Goal: Obtain resource: Download file/media

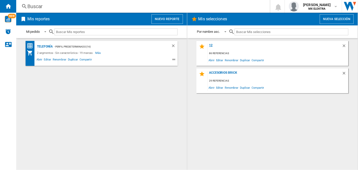
click at [210, 45] on div "12" at bounding box center [275, 46] width 134 height 7
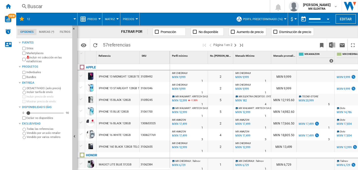
click at [64, 31] on md-tab-item "Filtros" at bounding box center [65, 32] width 16 height 6
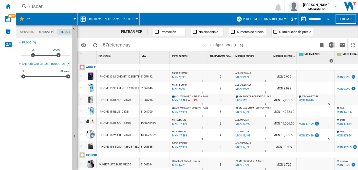
scroll to position [32, 0]
click at [24, 32] on md-tab-item "Opciones" at bounding box center [27, 32] width 19 height 6
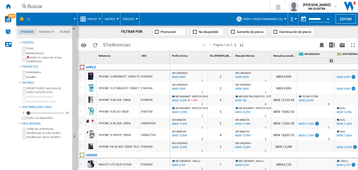
scroll to position [6, 0]
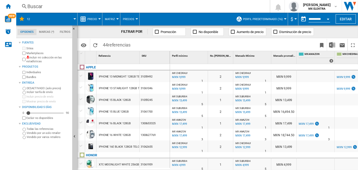
scroll to position [0, 117]
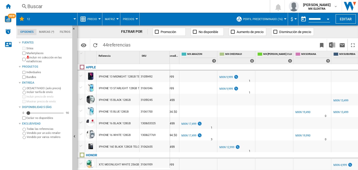
click at [324, 157] on div at bounding box center [313, 155] width 38 height 6
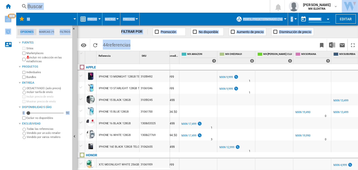
drag, startPoint x: 324, startPoint y: 157, endPoint x: 358, endPoint y: 150, distance: 35.0
click at [358, 150] on html "In order to access Insight, please log out and log in again OK NEW [GEOGRAPHIC_…" at bounding box center [179, 85] width 358 height 170
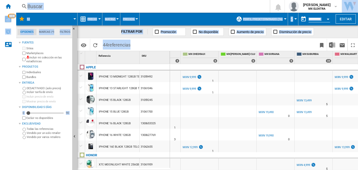
scroll to position [0, 169]
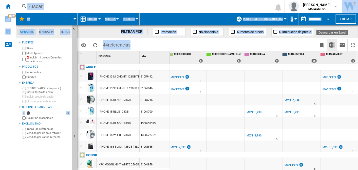
click at [335, 44] on img "Descargar en Excel" at bounding box center [333, 45] width 6 height 6
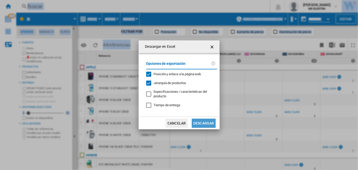
click at [199, 123] on button "Descargar" at bounding box center [204, 122] width 24 height 9
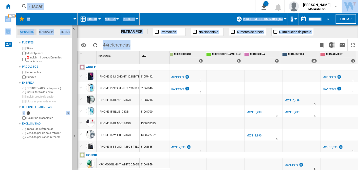
click at [151, 42] on span at bounding box center [179, 45] width 92 height 12
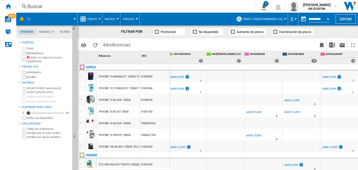
click at [98, 17] on button "Precio" at bounding box center [94, 19] width 12 height 13
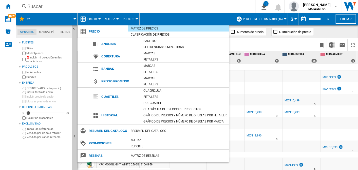
click at [208, 9] on md-backdrop at bounding box center [179, 85] width 358 height 170
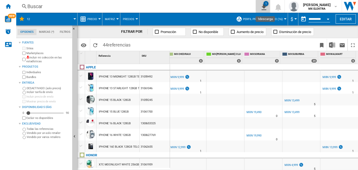
click at [264, 4] on div "1" at bounding box center [266, 3] width 5 height 5
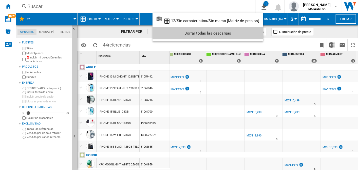
click at [240, 1] on md-backdrop at bounding box center [179, 85] width 358 height 170
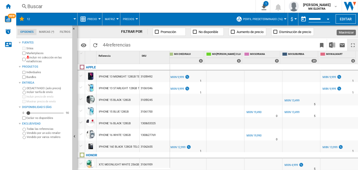
click at [352, 44] on ng-md-icon "Maximizar" at bounding box center [353, 45] width 6 height 6
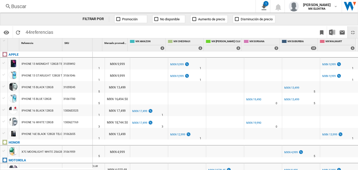
scroll to position [0, 92]
drag, startPoint x: 248, startPoint y: 167, endPoint x: 206, endPoint y: 163, distance: 42.3
click at [206, 163] on div "MX [PERSON_NAME] CLUB : MX SAMSCLUB -1.0 % MXN 3,578.45 % N/A 1 MX [PERSON_NAME…" at bounding box center [181, 163] width 355 height 0
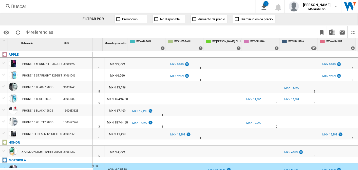
scroll to position [0, 0]
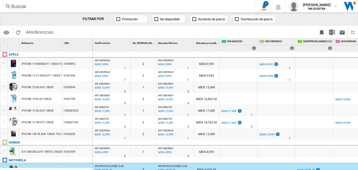
click at [83, 167] on div "31060872" at bounding box center [77, 169] width 30 height 12
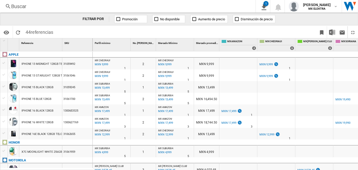
click at [61, 169] on div at bounding box center [46, 169] width 93 height 3
